Goal: Information Seeking & Learning: Learn about a topic

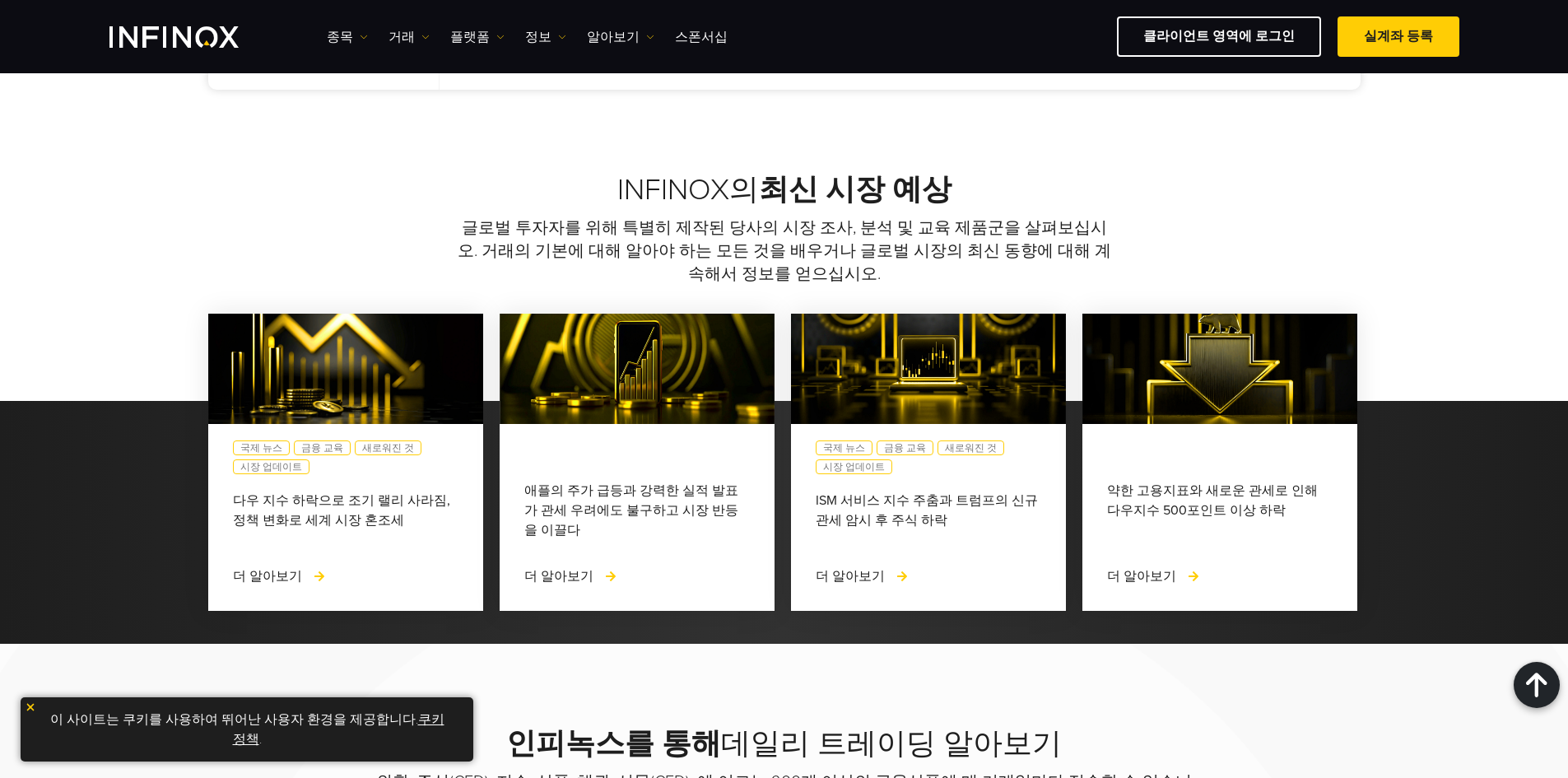
scroll to position [1235, 0]
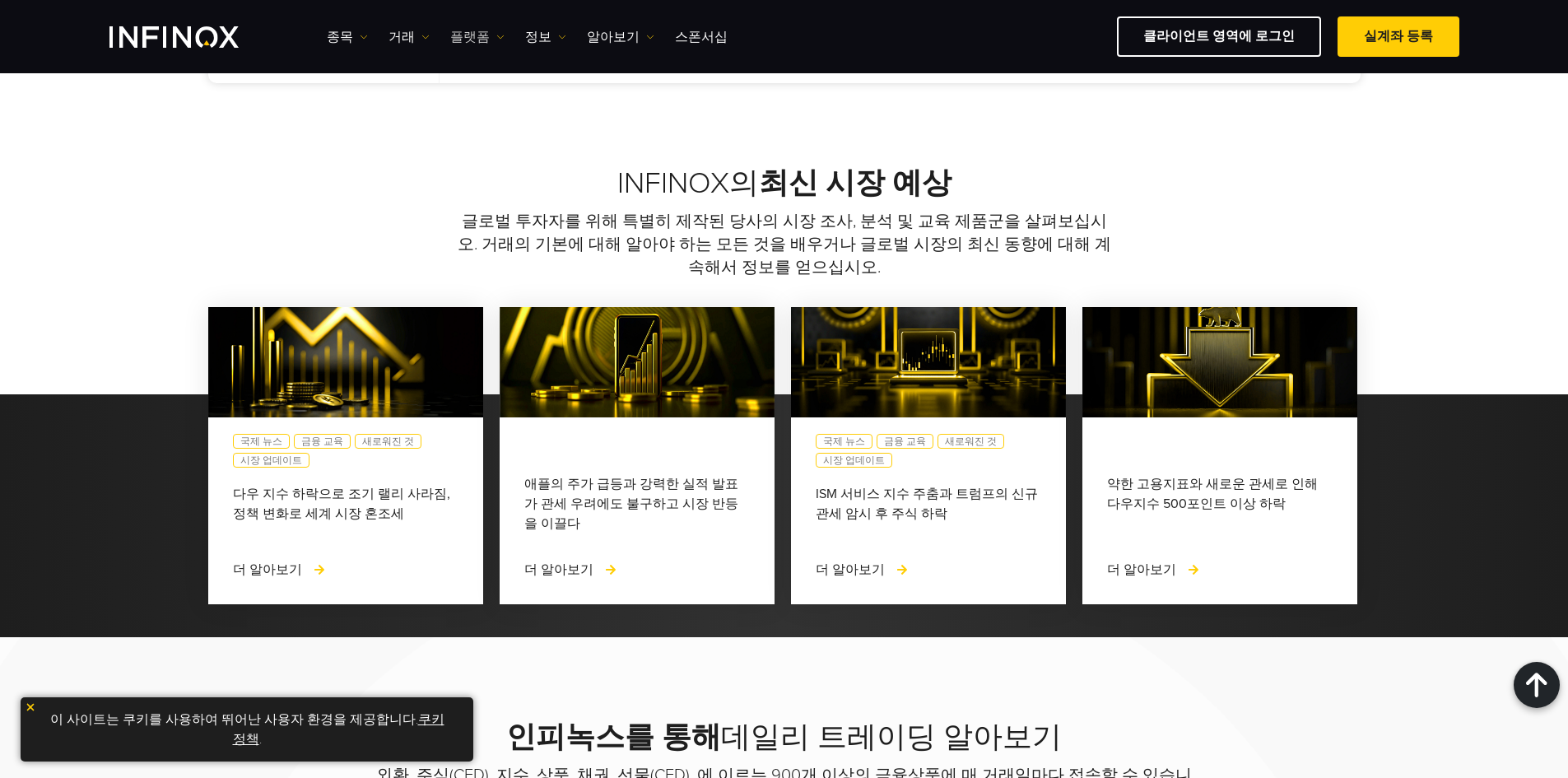
click at [469, 33] on link "플랫폼" at bounding box center [477, 37] width 54 height 20
click at [542, 40] on link "정보" at bounding box center [545, 37] width 41 height 20
click at [394, 33] on link "거래" at bounding box center [410, 37] width 41 height 20
click at [341, 34] on link "종목" at bounding box center [347, 37] width 41 height 20
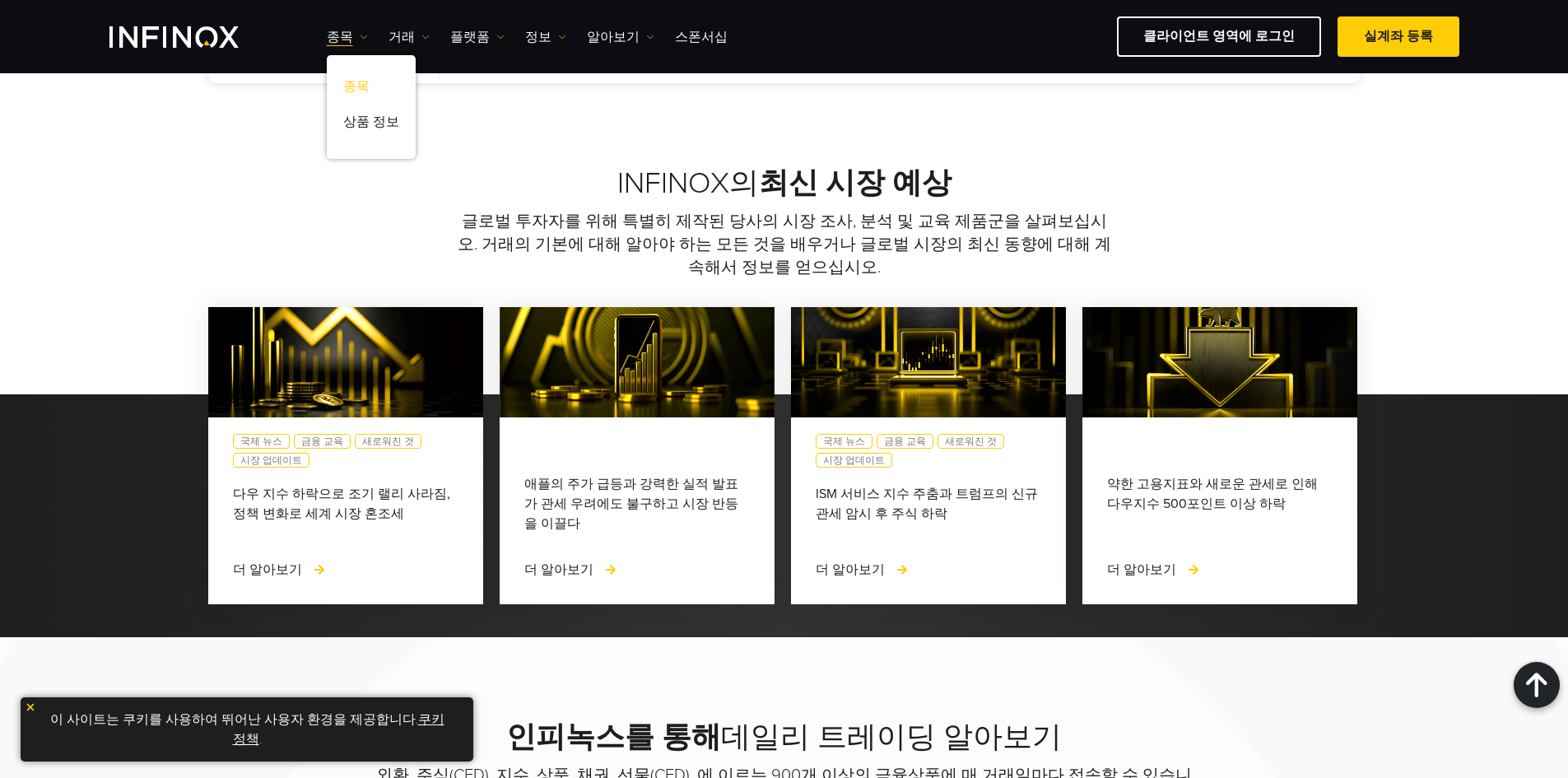
click at [372, 87] on link "종목" at bounding box center [371, 89] width 89 height 35
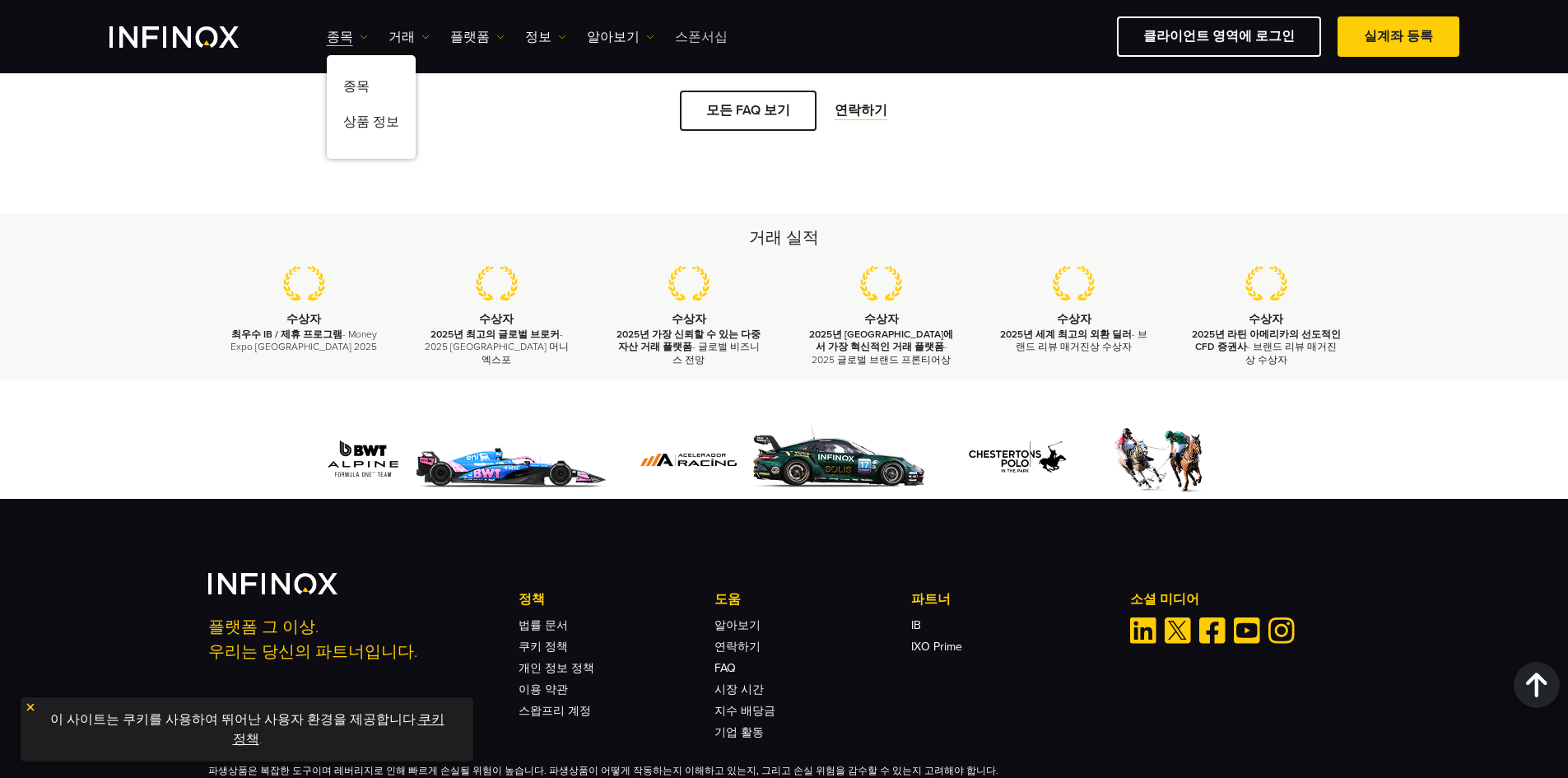
scroll to position [1984, 0]
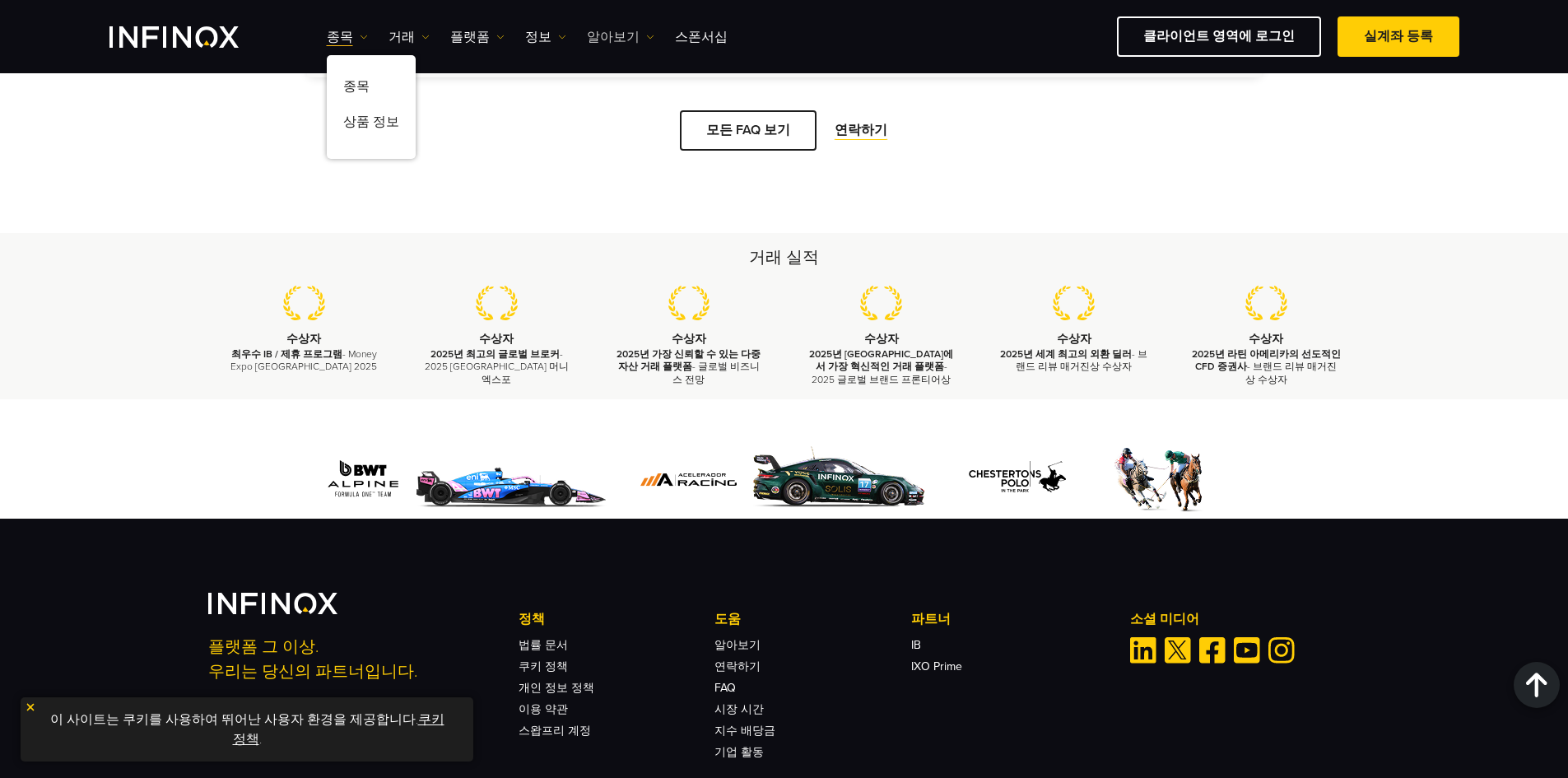
click at [624, 34] on link "알아보기" at bounding box center [620, 37] width 68 height 20
click at [541, 35] on link "정보" at bounding box center [545, 37] width 41 height 20
click at [471, 34] on link "플랫폼" at bounding box center [477, 37] width 54 height 20
